Goal: Transaction & Acquisition: Obtain resource

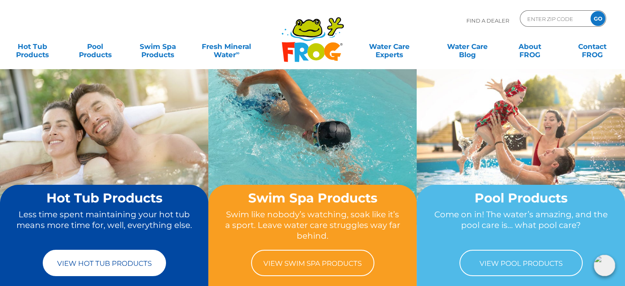
click at [81, 266] on link "View Hot Tub Products" at bounding box center [104, 262] width 123 height 26
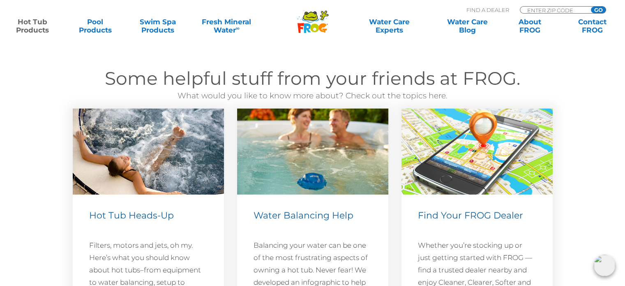
scroll to position [2425, 0]
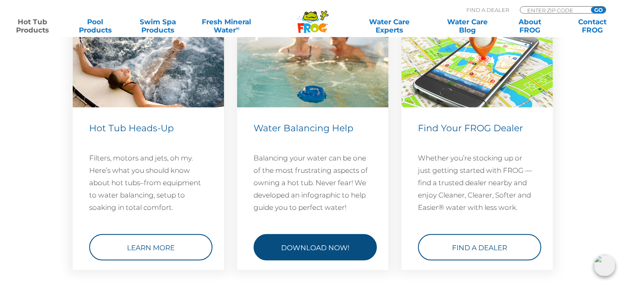
click at [323, 247] on link "Download Now!" at bounding box center [315, 247] width 123 height 26
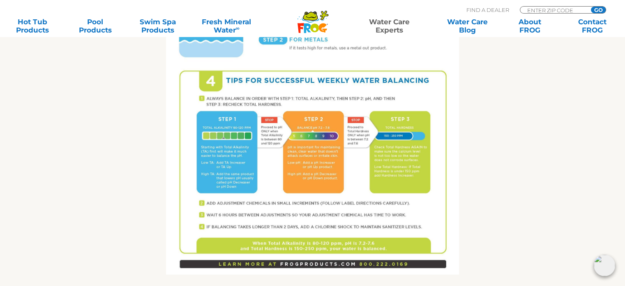
scroll to position [452, 0]
